Goal: Find contact information: Find contact information

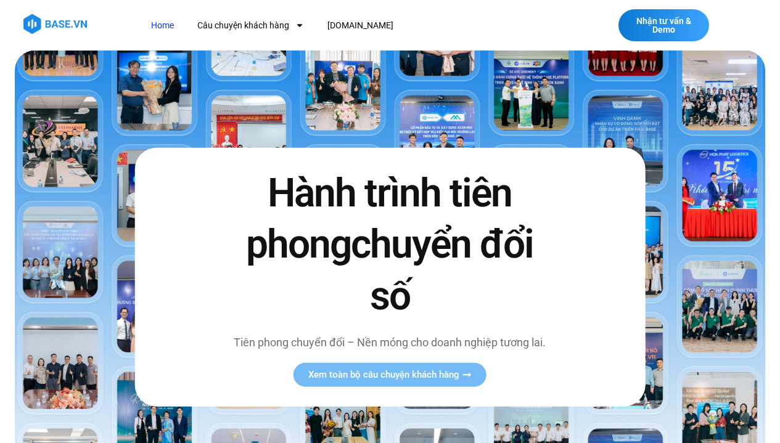
drag, startPoint x: 0, startPoint y: 0, endPoint x: 701, endPoint y: 3, distance: 701.0
click at [760, 31] on div "Nhận tư vấn & Demo" at bounding box center [694, 25] width 152 height 32
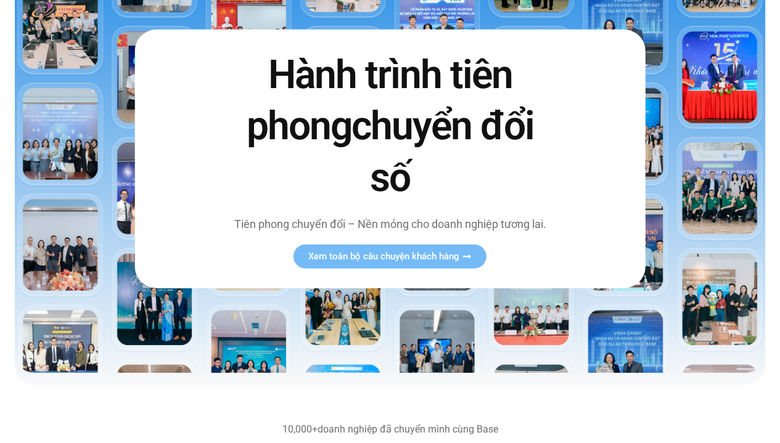
scroll to position [123, 0]
